Goal: Task Accomplishment & Management: Complete application form

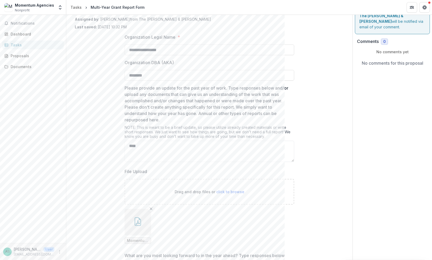
scroll to position [25, 0]
drag, startPoint x: 142, startPoint y: 146, endPoint x: 127, endPoint y: 145, distance: 15.7
click at [127, 145] on textarea "****" at bounding box center [210, 151] width 170 height 21
paste textarea "**********"
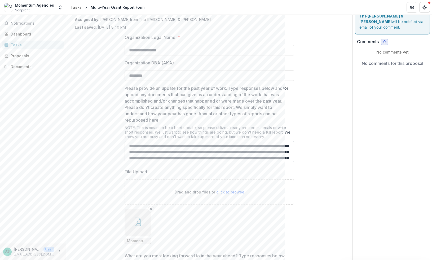
scroll to position [1, 0]
drag, startPoint x: 270, startPoint y: 148, endPoint x: 257, endPoint y: 146, distance: 13.3
click at [257, 146] on textarea "Please provide an update for the past year of work. Type responses below and/or…" at bounding box center [210, 151] width 170 height 21
type textarea "**********"
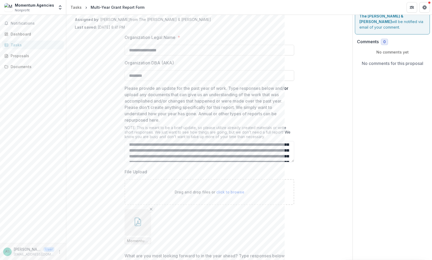
click at [334, 168] on div "**********" at bounding box center [210, 221] width 270 height 383
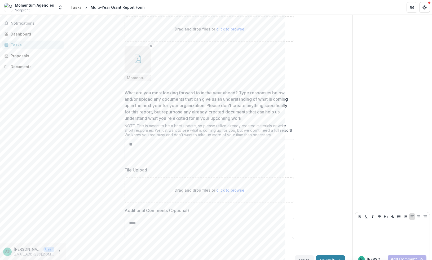
scroll to position [197, 0]
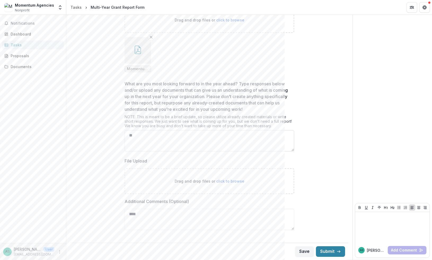
drag, startPoint x: 137, startPoint y: 137, endPoint x: 127, endPoint y: 137, distance: 10.4
click at [127, 137] on textarea "**" at bounding box center [210, 140] width 170 height 21
paste textarea "**********"
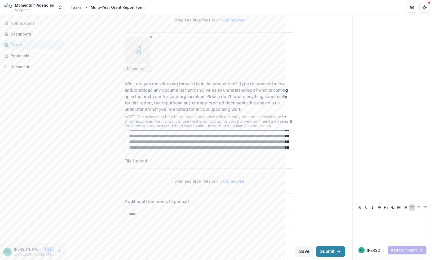
scroll to position [0, 0]
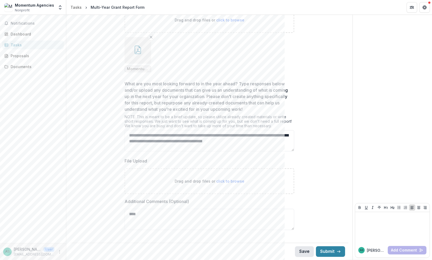
type textarea "**********"
click at [302, 249] on button "Save" at bounding box center [304, 251] width 19 height 11
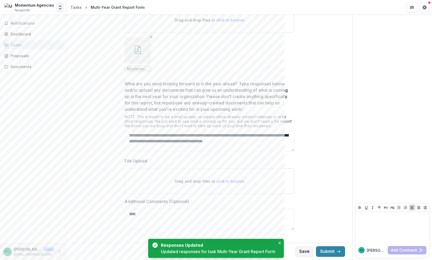
click at [60, 9] on polyline "Open entity switcher" at bounding box center [60, 8] width 2 height 1
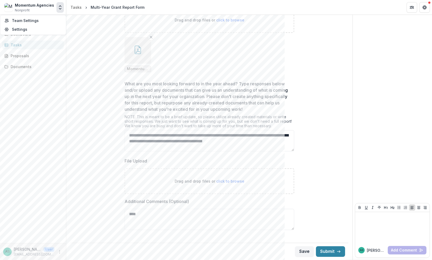
click at [42, 7] on div "Momentum Agencies" at bounding box center [34, 5] width 39 height 6
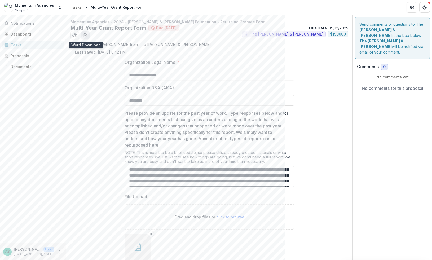
click at [86, 36] on line "download-word-button" at bounding box center [86, 36] width 2 height 0
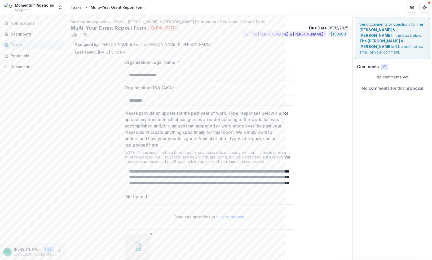
scroll to position [36, 0]
click at [218, 173] on textarea "Please provide an update for the past year of work. Type responses below and/or…" at bounding box center [210, 176] width 170 height 21
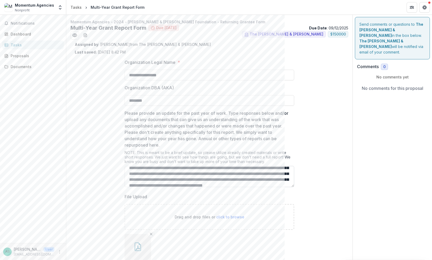
scroll to position [77, 0]
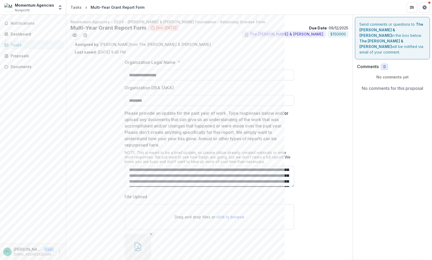
click at [232, 178] on textarea "Please provide an update for the past year of work. Type responses below and/or…" at bounding box center [210, 176] width 170 height 21
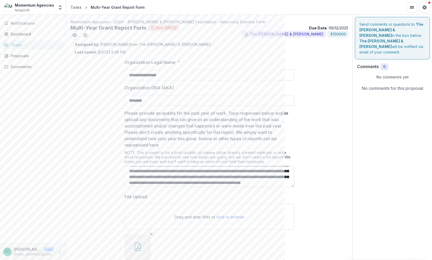
scroll to position [145, 0]
click at [224, 177] on textarea "Please provide an update for the past year of work. Type responses below and/or…" at bounding box center [210, 176] width 170 height 21
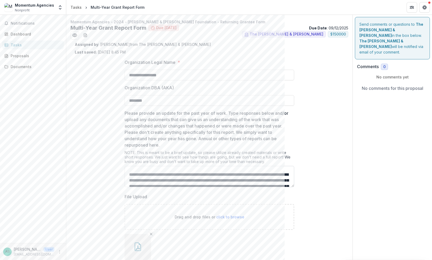
scroll to position [194, 0]
click at [208, 171] on textarea "Please provide an update for the past year of work. Type responses below and/or…" at bounding box center [210, 176] width 170 height 21
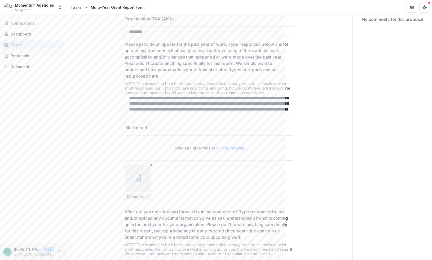
scroll to position [228, 0]
click at [235, 110] on textarea "Please provide an update for the past year of work. Type responses below and/or…" at bounding box center [210, 107] width 170 height 21
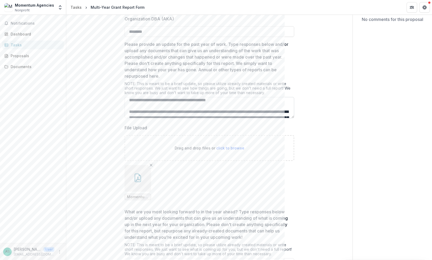
scroll to position [296, 0]
click at [171, 105] on textarea "Please provide an update for the past year of work. Type responses below and/or…" at bounding box center [210, 107] width 170 height 21
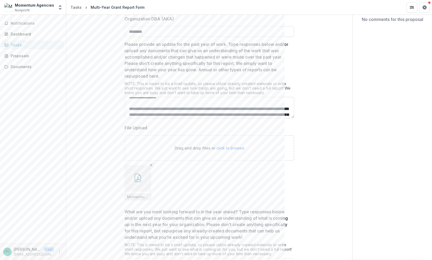
click at [162, 110] on textarea "Please provide an update for the past year of work. Type responses below and/or…" at bounding box center [210, 107] width 170 height 21
click at [156, 103] on textarea "Please provide an update for the past year of work. Type responses below and/or…" at bounding box center [210, 107] width 170 height 21
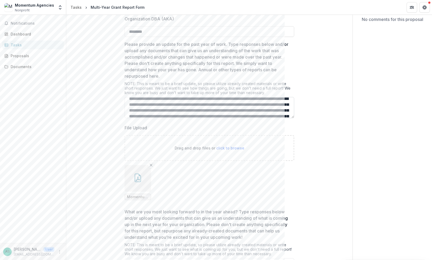
click at [156, 110] on textarea "Please provide an update for the past year of work. Type responses below and/or…" at bounding box center [210, 107] width 170 height 21
click at [157, 106] on textarea "Please provide an update for the past year of work. Type responses below and/or…" at bounding box center [210, 107] width 170 height 21
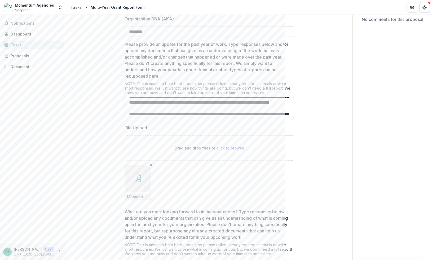
click at [150, 103] on textarea "Please provide an update for the past year of work. Type responses below and/or…" at bounding box center [210, 107] width 170 height 21
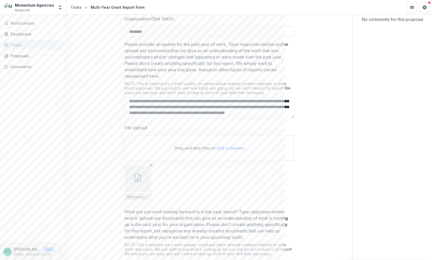
scroll to position [633, 0]
drag, startPoint x: 276, startPoint y: 113, endPoint x: 270, endPoint y: 106, distance: 9.6
click at [270, 106] on textarea "Please provide an update for the past year of work. Type responses below and/or…" at bounding box center [210, 107] width 170 height 21
paste textarea "**********"
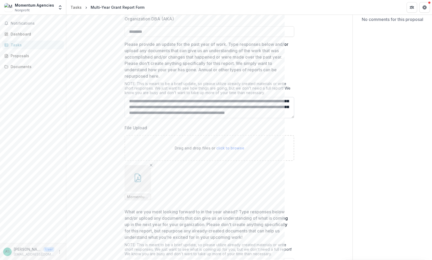
click at [231, 102] on textarea "Please provide an update for the past year of work. Type responses below and/or…" at bounding box center [210, 107] width 170 height 21
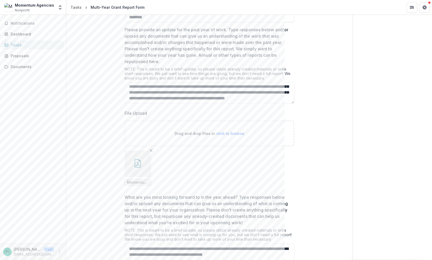
scroll to position [85, 0]
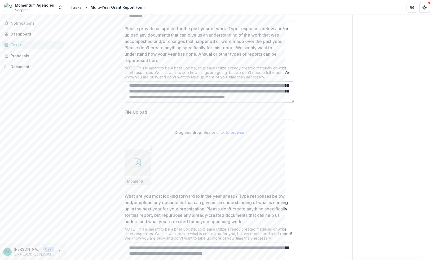
click at [266, 85] on textarea "Please provide an update for the past year of work. Type responses below and/or…" at bounding box center [210, 91] width 170 height 21
click at [240, 88] on textarea "Please provide an update for the past year of work. Type responses below and/or…" at bounding box center [210, 91] width 170 height 21
click at [230, 92] on textarea "Please provide an update for the past year of work. Type responses below and/or…" at bounding box center [210, 91] width 170 height 21
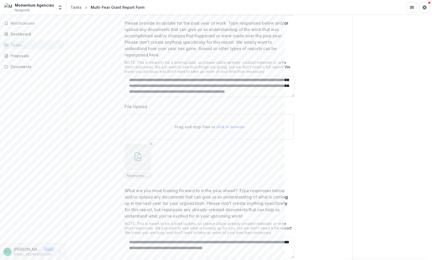
scroll to position [93, 0]
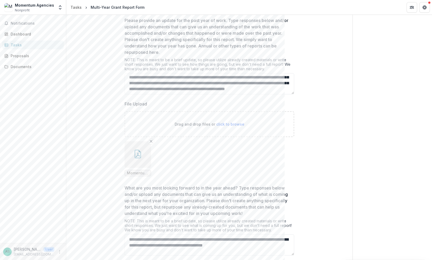
type textarea "**********"
click at [317, 125] on div "**********" at bounding box center [210, 153] width 270 height 383
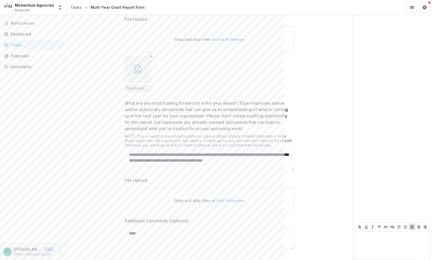
scroll to position [197, 0]
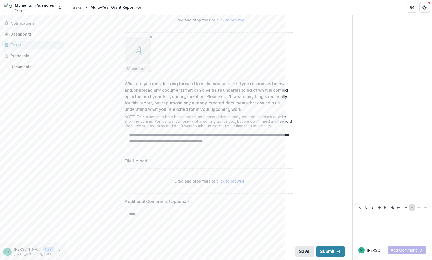
click at [300, 251] on button "Save" at bounding box center [304, 251] width 19 height 11
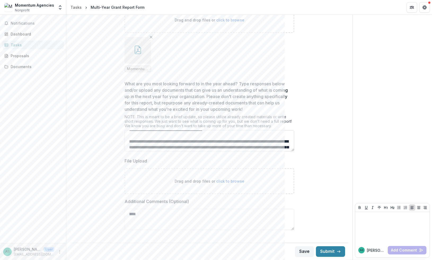
scroll to position [12, 0]
click at [193, 143] on textarea "What are you most looking forward to in the year ahead? Type responses below an…" at bounding box center [210, 140] width 170 height 21
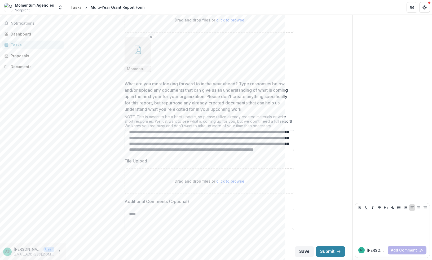
click at [216, 139] on textarea "What are you most looking forward to in the year ahead? Type responses below an…" at bounding box center [210, 140] width 170 height 21
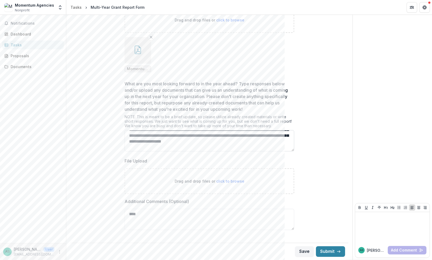
scroll to position [123, 0]
click at [190, 132] on textarea "What are you most looking forward to in the year ahead? Type responses below an…" at bounding box center [210, 140] width 170 height 21
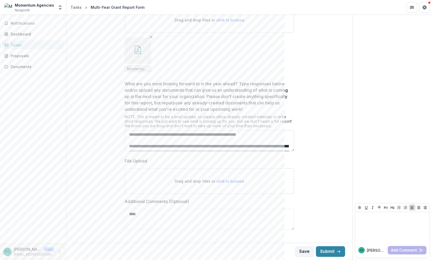
scroll to position [178, 0]
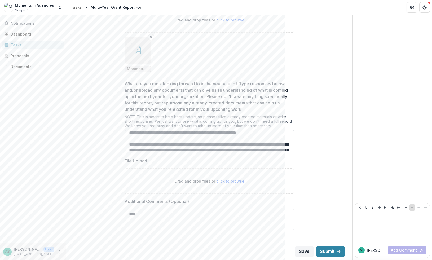
click at [170, 137] on textarea "What are you most looking forward to in the year ahead? Type responses below an…" at bounding box center [210, 140] width 170 height 21
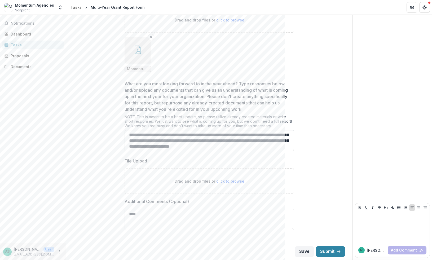
scroll to position [201, 0]
click at [170, 139] on textarea "What are you most looking forward to in the year ahead? Type responses below an…" at bounding box center [210, 140] width 170 height 21
click at [166, 141] on textarea "What are you most looking forward to in the year ahead? Type responses below an…" at bounding box center [210, 140] width 170 height 21
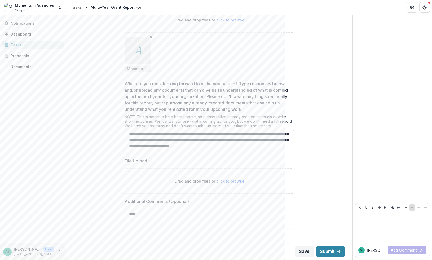
click at [179, 146] on textarea "What are you most looking forward to in the year ahead? Type responses below an…" at bounding box center [210, 140] width 170 height 21
type textarea "**********"
click at [302, 251] on button "Save" at bounding box center [304, 251] width 19 height 11
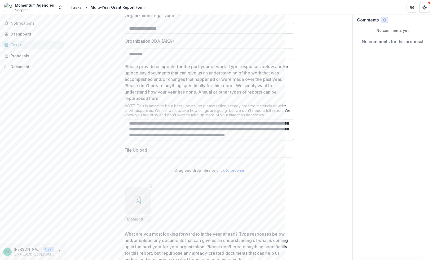
scroll to position [0, 0]
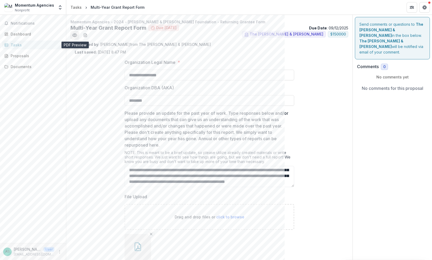
click at [74, 36] on icon "Preview 12a59049-57e8-4fb9-ae5b-390b2270ab82.pdf" at bounding box center [74, 35] width 5 height 5
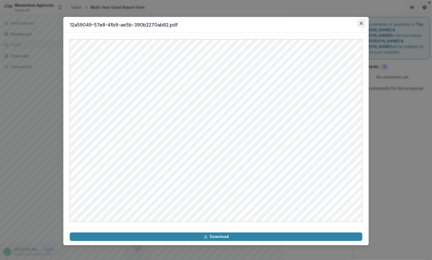
click at [362, 22] on icon "Close" at bounding box center [361, 23] width 3 height 3
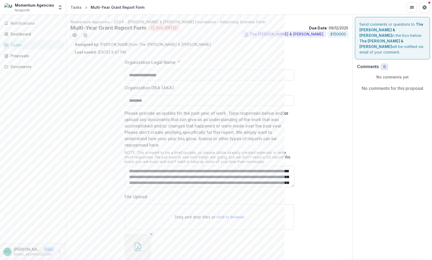
click at [127, 172] on textarea "Please provide an update for the past year of work. Type responses below and/or…" at bounding box center [210, 176] width 170 height 21
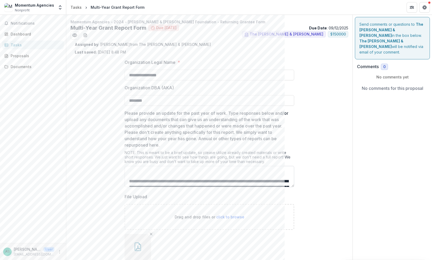
scroll to position [32, 0]
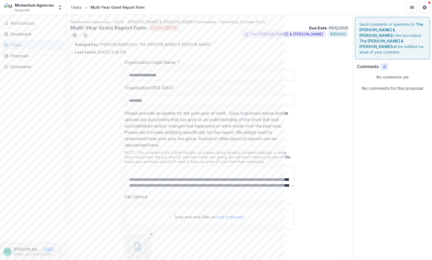
click at [185, 181] on textarea "Please provide an update for the past year of work. Type responses below and/or…" at bounding box center [210, 176] width 170 height 21
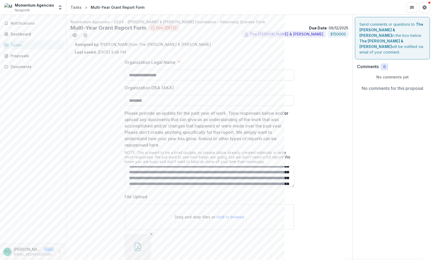
scroll to position [102, 0]
click at [178, 176] on textarea "Please provide an update for the past year of work. Type responses below and/or…" at bounding box center [210, 176] width 170 height 21
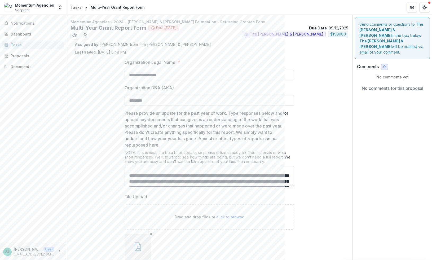
scroll to position [194, 0]
click at [170, 171] on textarea "Please provide an update for the past year of work. Type responses below and/or…" at bounding box center [210, 176] width 170 height 21
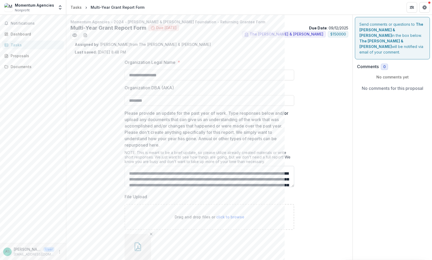
scroll to position [400, 0]
click at [166, 179] on textarea "Please provide an update for the past year of work. Type responses below and/or…" at bounding box center [210, 176] width 170 height 21
click at [175, 177] on textarea "Please provide an update for the past year of work. Type responses below and/or…" at bounding box center [210, 176] width 170 height 21
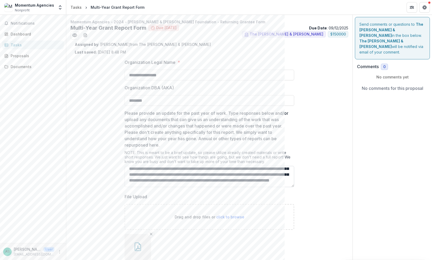
click at [173, 175] on textarea "Please provide an update for the past year of work. Type responses below and/or…" at bounding box center [210, 176] width 170 height 21
click at [146, 174] on textarea "Please provide an update for the past year of work. Type responses below and/or…" at bounding box center [210, 176] width 170 height 21
click at [158, 182] on textarea "Please provide an update for the past year of work. Type responses below and/or…" at bounding box center [210, 176] width 170 height 21
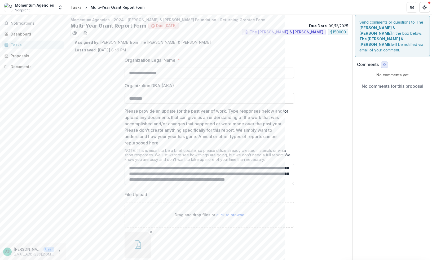
scroll to position [616, 0]
drag, startPoint x: 225, startPoint y: 178, endPoint x: 127, endPoint y: 177, distance: 97.9
click at [127, 177] on textarea "Please provide an update for the past year of work. Type responses below and/or…" at bounding box center [210, 174] width 170 height 21
type textarea "**********"
click at [320, 170] on div "**********" at bounding box center [210, 244] width 270 height 383
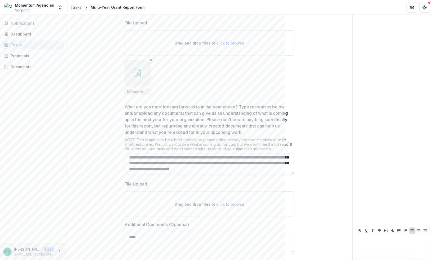
scroll to position [197, 0]
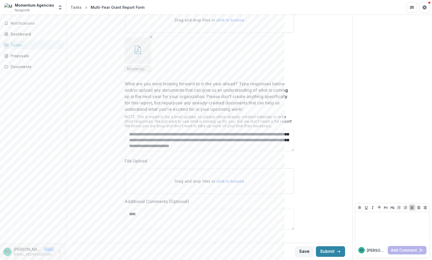
drag, startPoint x: 144, startPoint y: 215, endPoint x: 121, endPoint y: 215, distance: 23.6
click at [121, 215] on div "**********" at bounding box center [209, 49] width 178 height 383
click at [299, 251] on button "Save" at bounding box center [304, 251] width 19 height 11
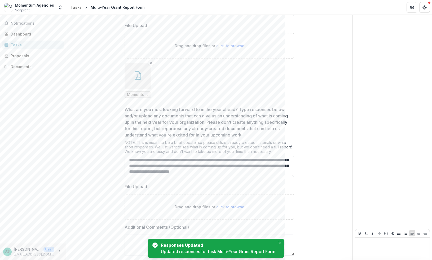
scroll to position [0, 0]
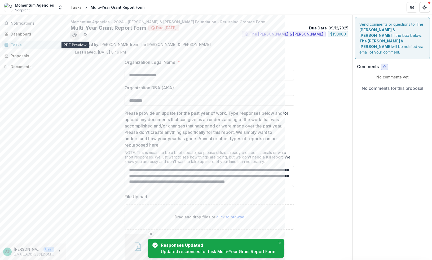
click at [74, 36] on circle "Preview 12a59049-57e8-4fb9-ae5b-390b2270ab82.pdf" at bounding box center [75, 35] width 2 height 2
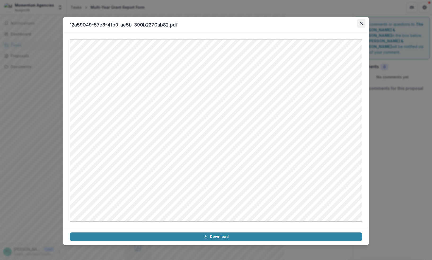
click at [362, 22] on icon "Close" at bounding box center [361, 23] width 3 height 3
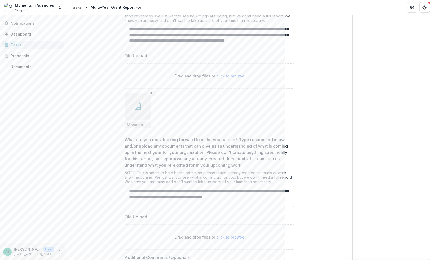
click at [127, 190] on textarea "What are you most looking forward to in the year ahead? Type responses below an…" at bounding box center [210, 196] width 170 height 21
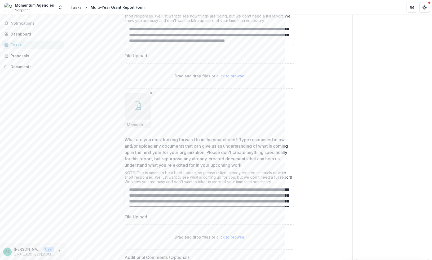
scroll to position [25, 0]
click at [134, 195] on textarea "What are you most looking forward to in the year ahead? Type responses below an…" at bounding box center [210, 196] width 170 height 21
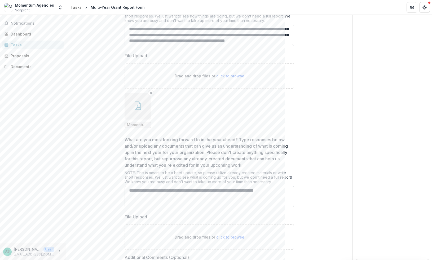
scroll to position [69, 0]
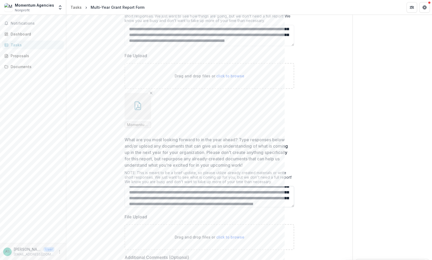
click at [133, 195] on textarea "What are you most looking forward to in the year ahead? Type responses below an…" at bounding box center [210, 196] width 170 height 21
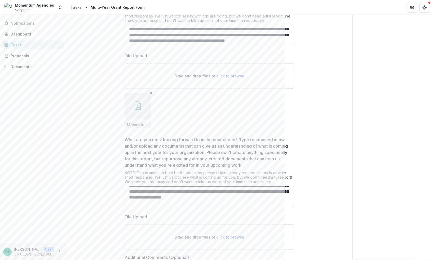
scroll to position [118, 0]
click at [140, 195] on textarea "What are you most looking forward to in the year ahead? Type responses below an…" at bounding box center [210, 196] width 170 height 21
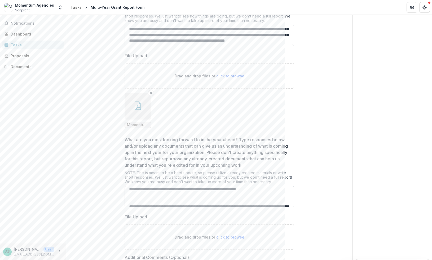
scroll to position [172, 0]
click at [138, 194] on textarea "What are you most looking forward to in the year ahead? Type responses below an…" at bounding box center [210, 196] width 170 height 21
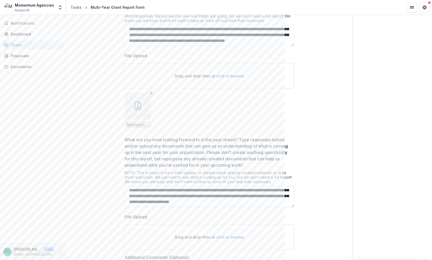
scroll to position [258, 0]
type textarea "**********"
click at [319, 210] on div "**********" at bounding box center [210, 105] width 270 height 383
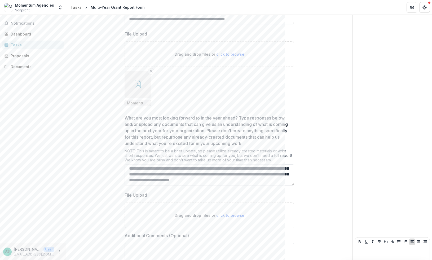
scroll to position [197, 0]
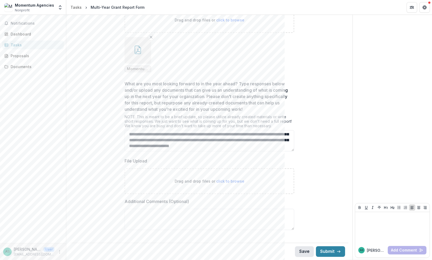
click at [303, 251] on button "Save" at bounding box center [304, 251] width 19 height 11
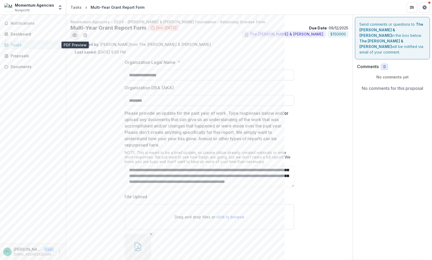
click at [74, 34] on icon "Preview 12a59049-57e8-4fb9-ae5b-390b2270ab82.pdf" at bounding box center [75, 35] width 4 height 3
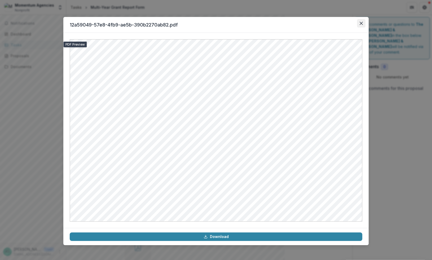
click at [362, 22] on icon "Close" at bounding box center [361, 23] width 3 height 3
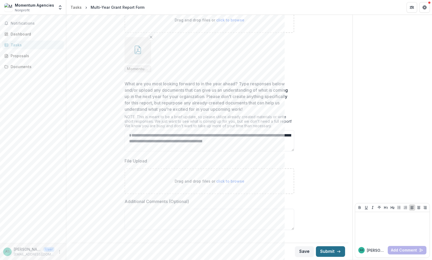
click at [326, 250] on button "Submit" at bounding box center [330, 251] width 29 height 11
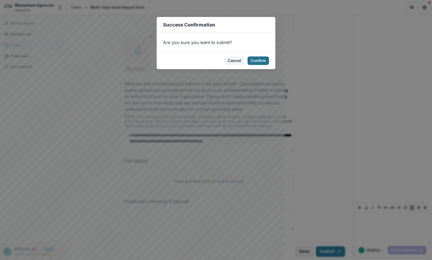
click at [262, 59] on button "Confirm" at bounding box center [258, 61] width 21 height 8
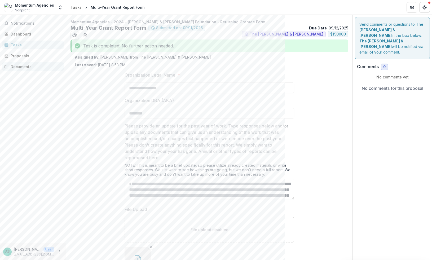
click at [30, 65] on div "Documents" at bounding box center [35, 67] width 49 height 6
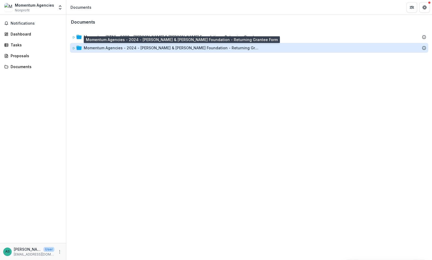
click at [158, 46] on div "Momentum Agencies - 2024 - [PERSON_NAME] & [PERSON_NAME] Foundation - Returning…" at bounding box center [171, 48] width 175 height 6
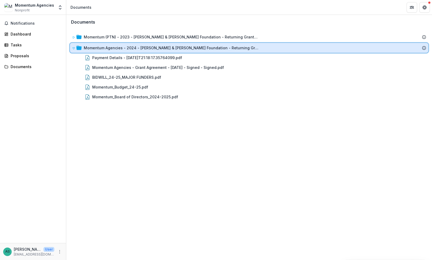
click at [75, 48] on icon at bounding box center [73, 48] width 3 height 3
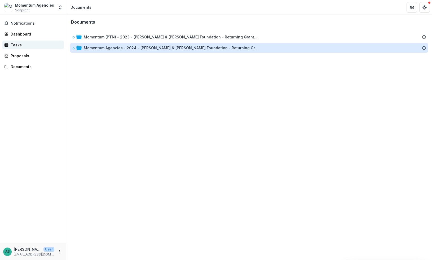
click at [17, 44] on div "Tasks" at bounding box center [35, 45] width 49 height 6
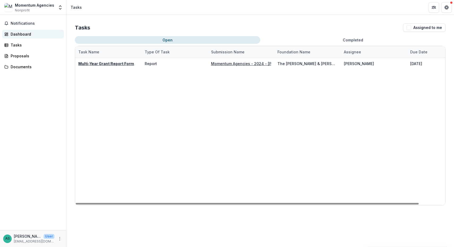
click at [20, 33] on div "Dashboard" at bounding box center [35, 34] width 49 height 6
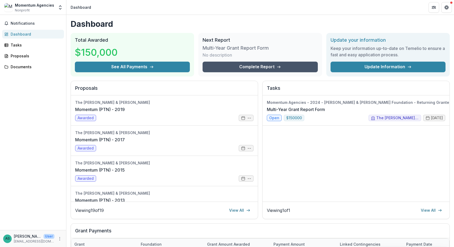
click at [255, 65] on link "Complete Report" at bounding box center [259, 67] width 115 height 11
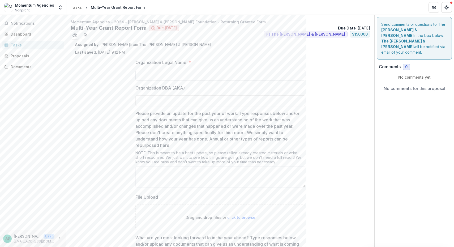
click at [150, 77] on input "Organization Legal Name *" at bounding box center [220, 75] width 170 height 11
click at [339, 107] on div "Organization Legal Name * Organization DBA (AKA) Please provide an update for t…" at bounding box center [220, 225] width 291 height 340
click at [20, 34] on div "Dashboard" at bounding box center [35, 34] width 49 height 6
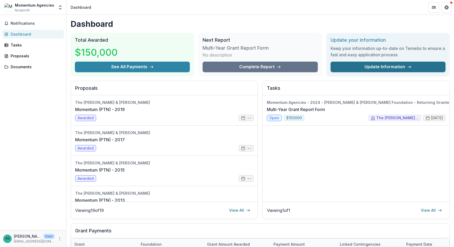
click at [343, 67] on link "Update Information" at bounding box center [387, 67] width 115 height 11
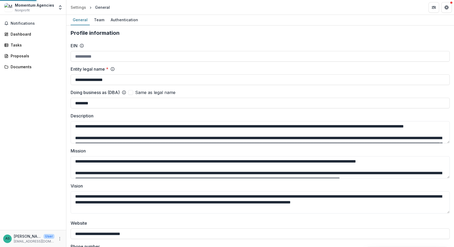
type input "**********"
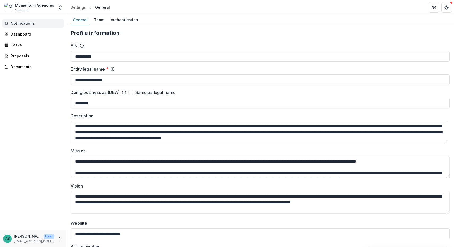
click at [29, 24] on span "Notifications" at bounding box center [36, 23] width 51 height 5
click at [23, 44] on div "Tasks" at bounding box center [35, 45] width 49 height 6
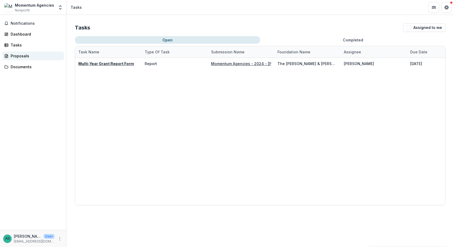
click at [21, 55] on div "Proposals" at bounding box center [35, 56] width 49 height 6
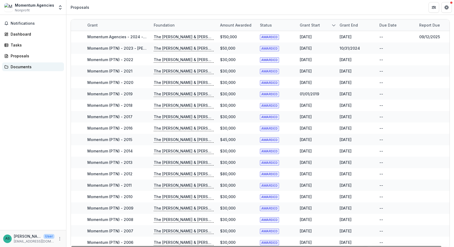
click at [27, 69] on div "Documents" at bounding box center [35, 67] width 49 height 6
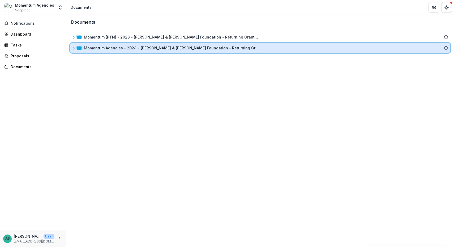
click at [75, 48] on icon at bounding box center [74, 48] width 2 height 2
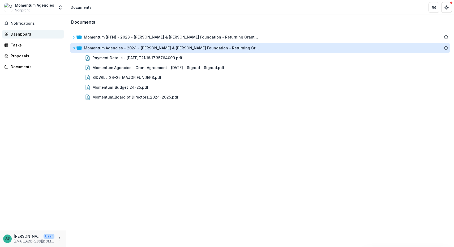
click at [17, 33] on div "Dashboard" at bounding box center [35, 34] width 49 height 6
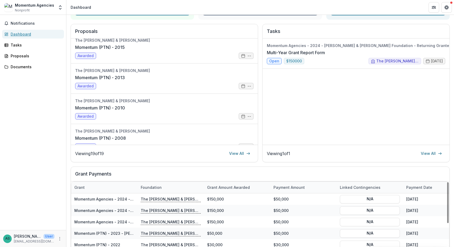
scroll to position [74, 0]
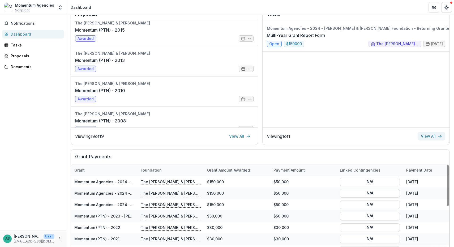
click at [422, 134] on link "View All" at bounding box center [431, 136] width 28 height 8
